Goal: Task Accomplishment & Management: Manage account settings

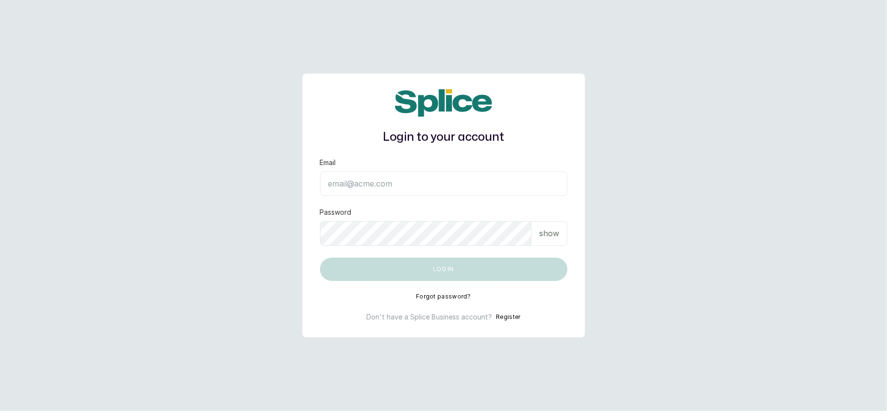
click at [468, 185] on input "Email" at bounding box center [443, 183] width 247 height 24
type input "layo@withsplice.com"
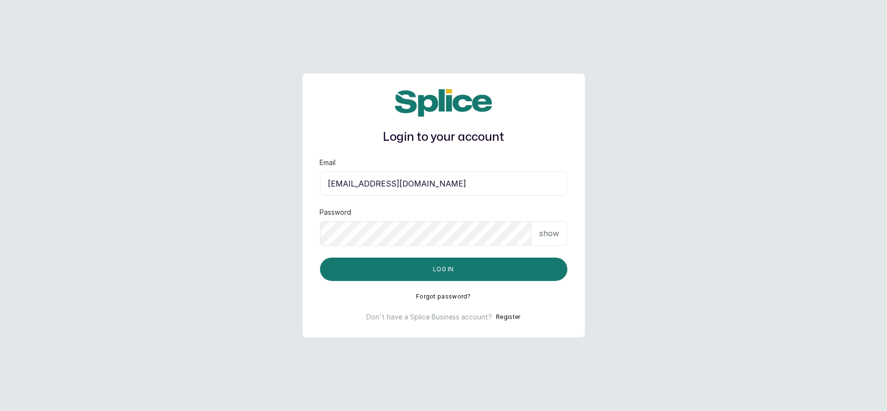
click at [542, 235] on p "show" at bounding box center [549, 233] width 20 height 12
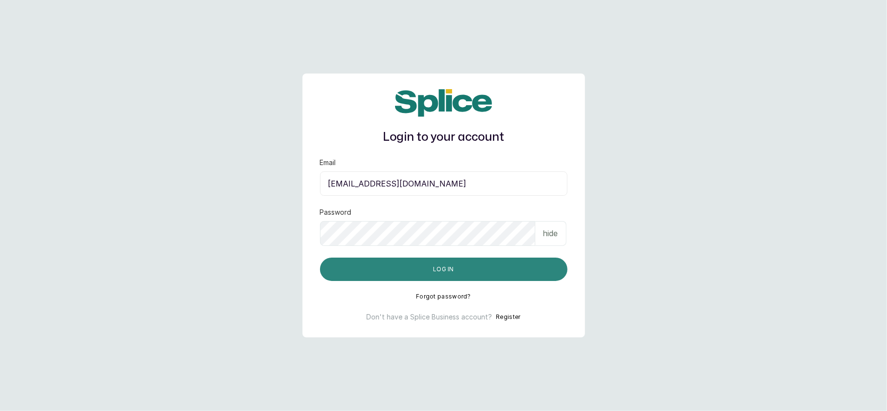
click at [498, 266] on button "Log in" at bounding box center [443, 269] width 247 height 23
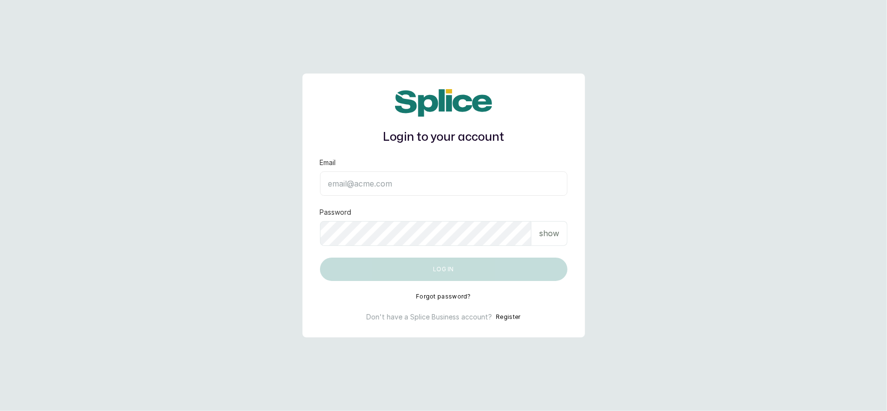
click at [462, 179] on input "Email" at bounding box center [443, 183] width 247 height 24
type input "[EMAIL_ADDRESS][DOMAIN_NAME]"
click at [545, 237] on p "show" at bounding box center [549, 233] width 20 height 12
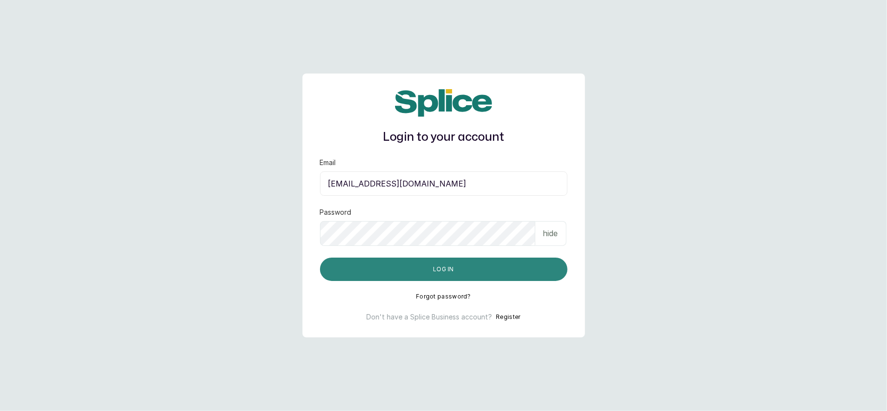
click at [489, 275] on button "Log in" at bounding box center [443, 269] width 247 height 23
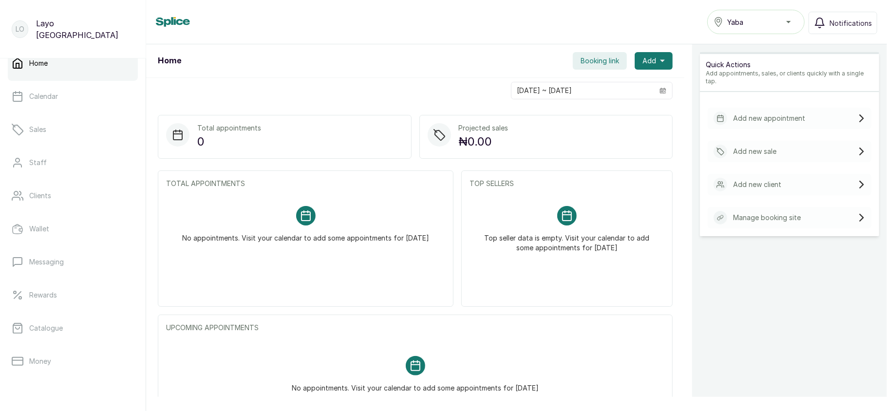
scroll to position [3, 0]
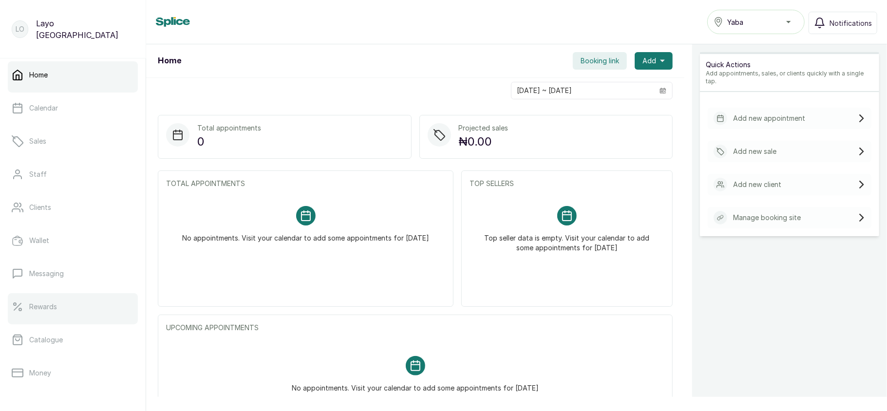
click at [52, 312] on link "Rewards" at bounding box center [73, 306] width 130 height 27
